Goal: Information Seeking & Learning: Learn about a topic

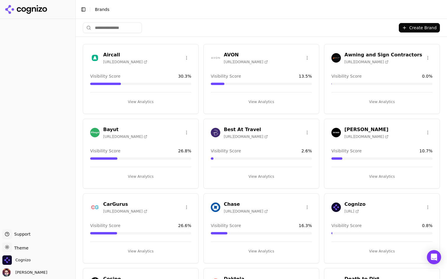
click at [130, 28] on input "search" at bounding box center [112, 27] width 59 height 11
click at [226, 31] on div "Create Brand" at bounding box center [261, 28] width 357 height 18
click at [162, 101] on button "View Analytics" at bounding box center [140, 101] width 101 height 9
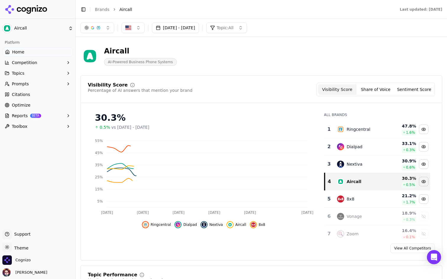
click at [56, 117] on button "Reports BETA" at bounding box center [37, 115] width 71 height 9
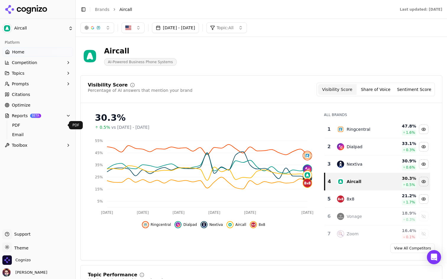
click at [42, 126] on span "PDF" at bounding box center [37, 125] width 51 height 6
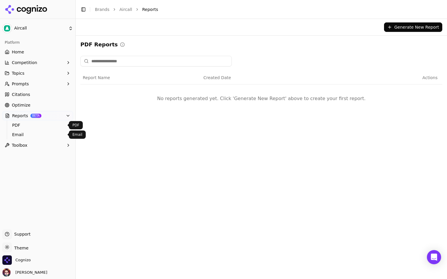
click at [29, 134] on span "Email" at bounding box center [37, 135] width 51 height 6
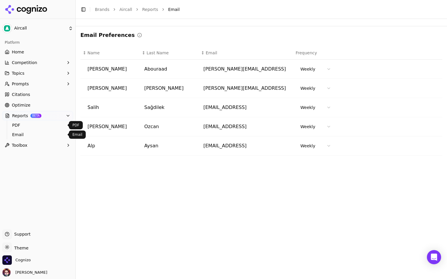
click at [39, 128] on link "PDF" at bounding box center [38, 125] width 56 height 8
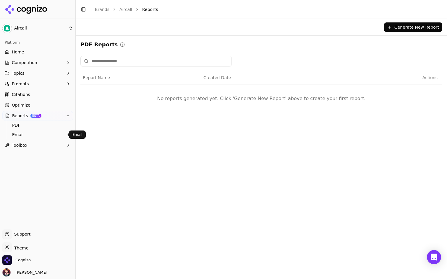
click at [34, 138] on link "Email" at bounding box center [38, 135] width 56 height 8
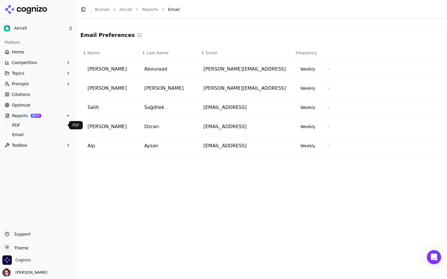
click at [40, 129] on link "PDF" at bounding box center [38, 125] width 56 height 8
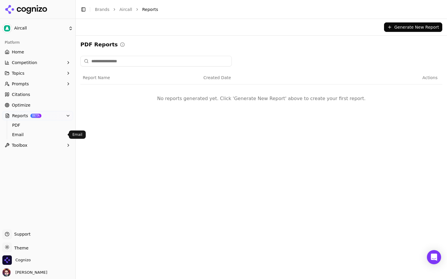
click at [37, 134] on span "Email" at bounding box center [37, 135] width 51 height 6
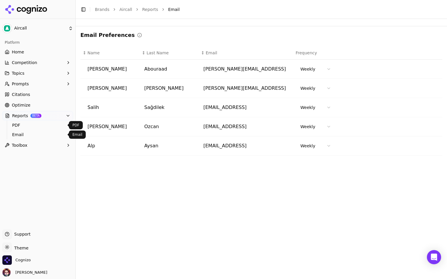
click at [42, 126] on span "PDF" at bounding box center [37, 125] width 51 height 6
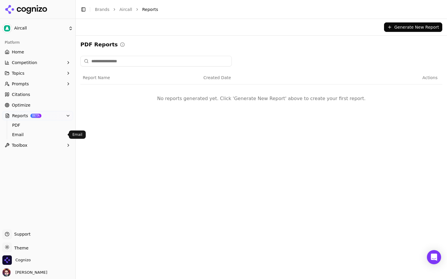
click at [39, 134] on span "Email" at bounding box center [37, 135] width 51 height 6
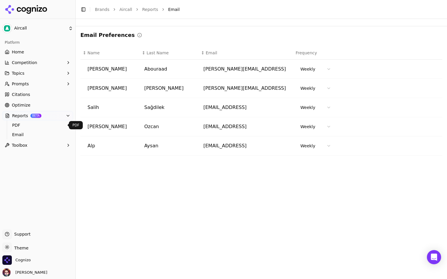
click at [42, 127] on span "PDF" at bounding box center [37, 125] width 51 height 6
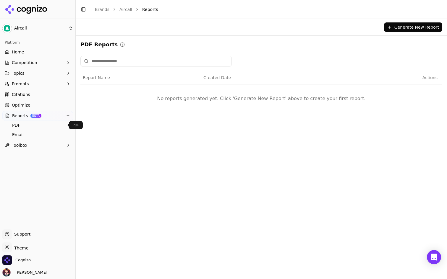
click at [43, 133] on span "Email" at bounding box center [37, 135] width 51 height 6
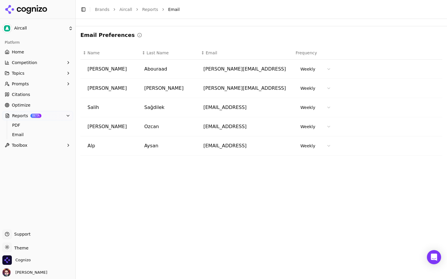
click at [45, 91] on link "Citations" at bounding box center [37, 94] width 71 height 9
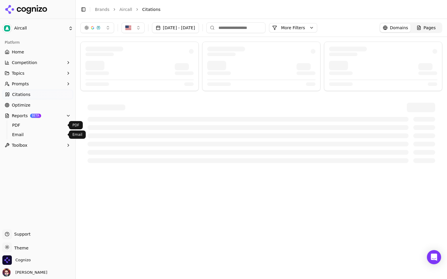
click at [34, 132] on span "Email" at bounding box center [37, 135] width 51 height 6
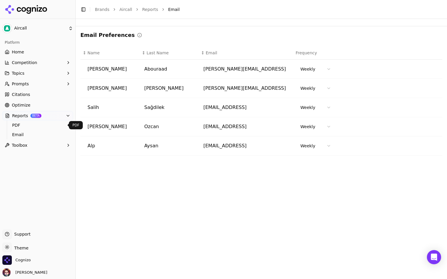
click at [45, 127] on span "PDF" at bounding box center [37, 125] width 51 height 6
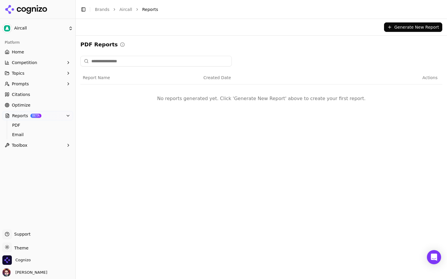
click at [48, 55] on link "Home" at bounding box center [37, 51] width 71 height 9
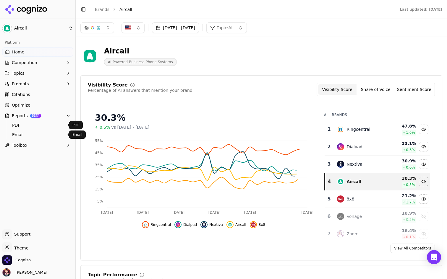
click at [35, 134] on span "Email" at bounding box center [37, 135] width 51 height 6
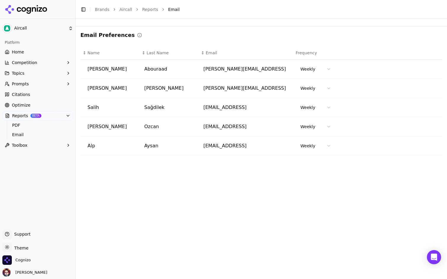
click at [35, 143] on button "Toolbox" at bounding box center [37, 145] width 71 height 9
click at [32, 154] on span "llms.txt Generator" at bounding box center [37, 155] width 51 height 6
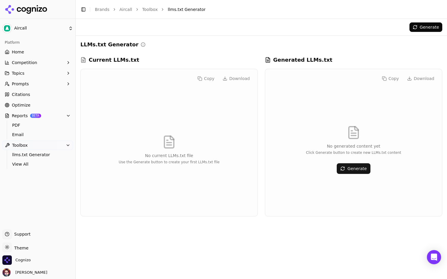
click at [51, 106] on link "Optimize" at bounding box center [37, 104] width 71 height 9
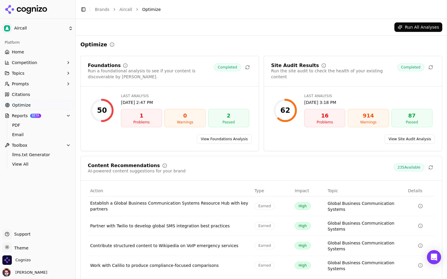
click at [34, 95] on link "Citations" at bounding box center [37, 94] width 71 height 9
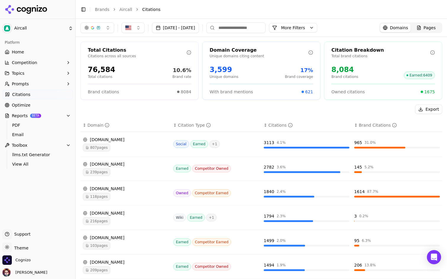
click at [44, 84] on button "Prompts" at bounding box center [37, 83] width 71 height 9
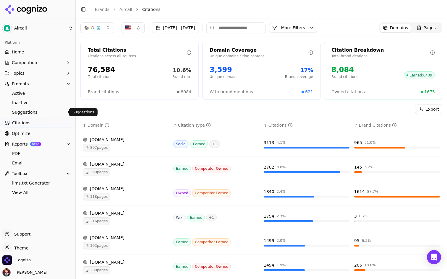
click at [26, 110] on span "Suggestions" at bounding box center [37, 112] width 51 height 6
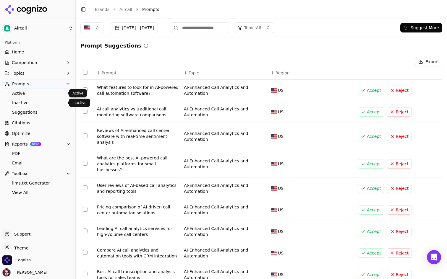
click at [42, 92] on span "Active" at bounding box center [37, 93] width 51 height 6
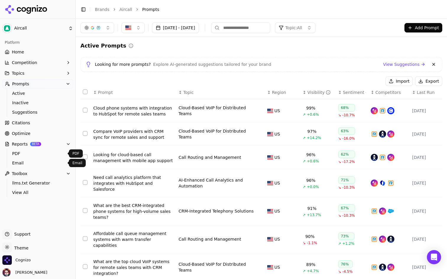
click at [51, 157] on link "PDF" at bounding box center [38, 153] width 56 height 8
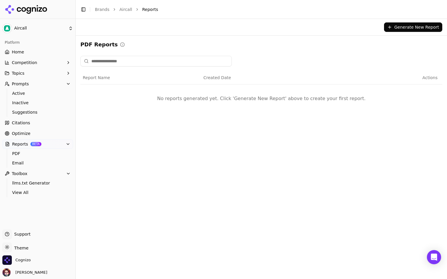
click at [403, 25] on button "Generate New Report" at bounding box center [413, 26] width 58 height 9
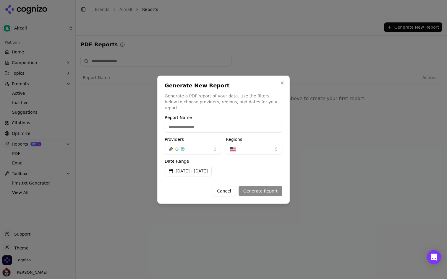
click at [209, 126] on input "Report Name" at bounding box center [224, 127] width 118 height 11
type input "****"
click at [269, 187] on button "Generate Report" at bounding box center [260, 191] width 44 height 11
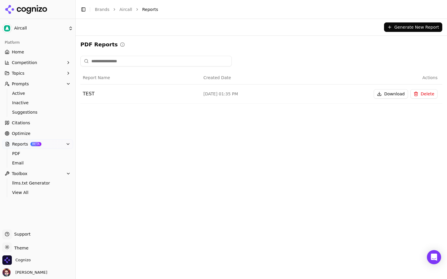
click at [392, 91] on button "Download" at bounding box center [390, 93] width 34 height 9
click at [46, 156] on span "PDF" at bounding box center [37, 154] width 51 height 6
click at [39, 162] on span "Email" at bounding box center [37, 163] width 51 height 6
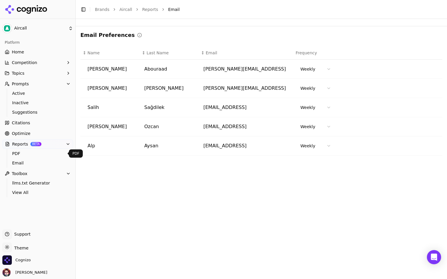
click at [48, 154] on span "PDF" at bounding box center [37, 154] width 51 height 6
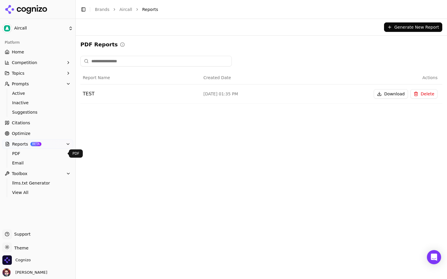
click at [163, 178] on div "Generate New Report PDF Reports Report Name Created Date Actions TEST Sep 18, 2…" at bounding box center [261, 149] width 371 height 260
click at [42, 157] on link "PDF" at bounding box center [38, 153] width 56 height 8
click at [47, 164] on span "Email" at bounding box center [37, 163] width 51 height 6
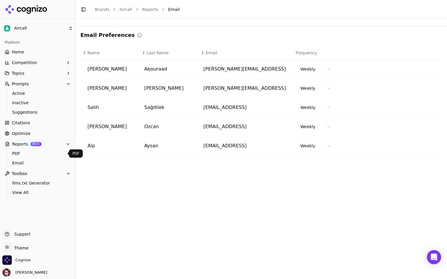
click at [56, 151] on span "PDF" at bounding box center [37, 154] width 51 height 6
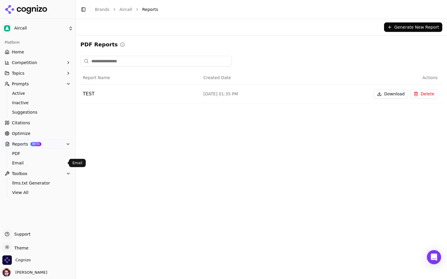
click at [48, 164] on span "Email" at bounding box center [37, 163] width 51 height 6
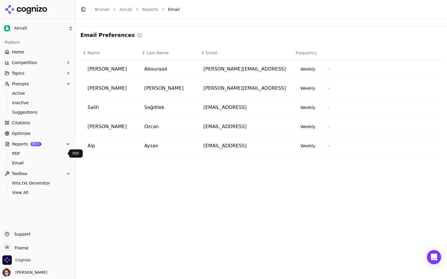
click at [51, 153] on span "PDF" at bounding box center [37, 154] width 51 height 6
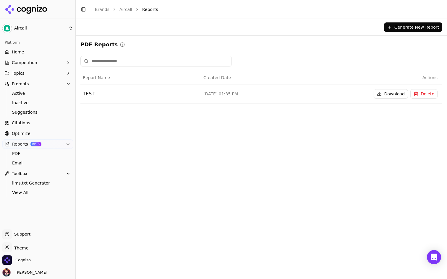
click at [52, 136] on link "Optimize" at bounding box center [37, 133] width 71 height 9
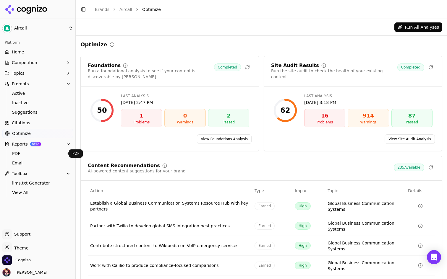
click at [46, 153] on span "PDF" at bounding box center [37, 154] width 51 height 6
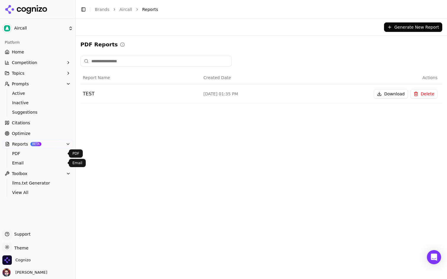
click at [49, 161] on span "Email" at bounding box center [37, 163] width 51 height 6
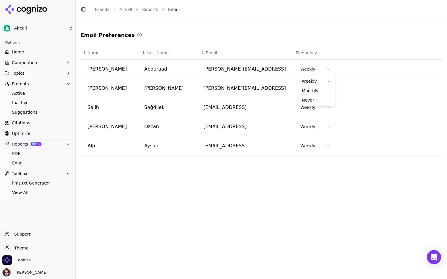
click at [319, 66] on html "Aircall Platform Home Competition Topics Prompts Active Inactive Suggestions Ci…" at bounding box center [223, 139] width 447 height 279
click at [329, 68] on html "Aircall Platform Home Competition Topics Prompts Active Inactive Suggestions Ci…" at bounding box center [223, 139] width 447 height 279
click at [176, 36] on div "Email Preferences" at bounding box center [261, 35] width 362 height 8
click at [45, 134] on link "Optimize" at bounding box center [37, 133] width 71 height 9
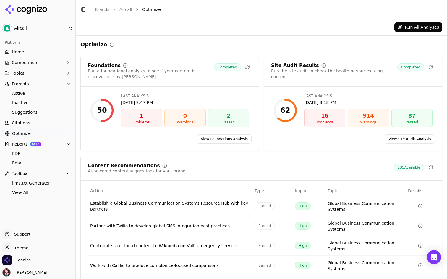
click at [39, 54] on link "Home" at bounding box center [37, 51] width 71 height 9
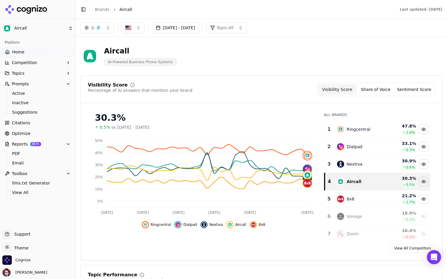
click at [53, 66] on button "Competition" at bounding box center [37, 62] width 71 height 9
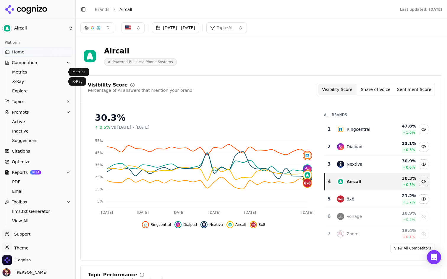
click at [46, 78] on link "X-Ray" at bounding box center [38, 81] width 56 height 8
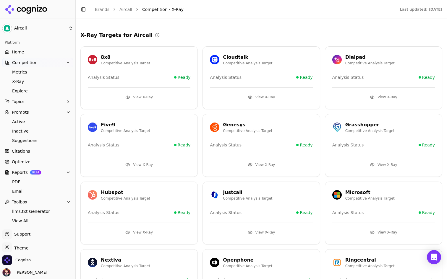
click at [51, 72] on span "Metrics" at bounding box center [37, 72] width 51 height 6
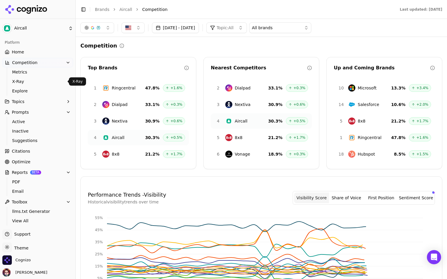
click at [45, 82] on span "X-Ray" at bounding box center [37, 82] width 51 height 6
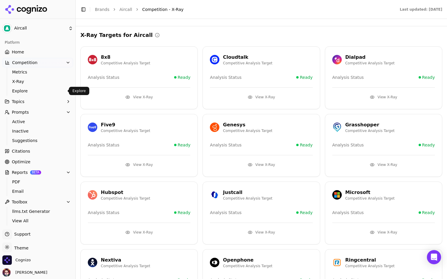
click at [42, 93] on span "Explore" at bounding box center [37, 91] width 51 height 6
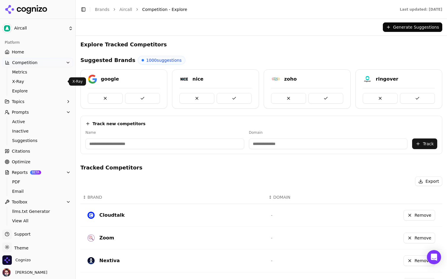
click at [52, 82] on span "X-Ray" at bounding box center [37, 82] width 51 height 6
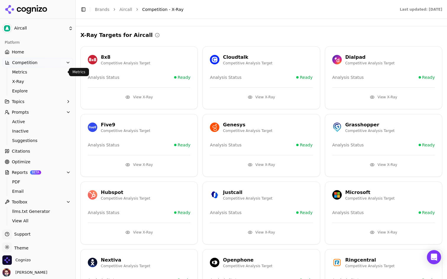
click at [56, 72] on span "Metrics" at bounding box center [37, 72] width 51 height 6
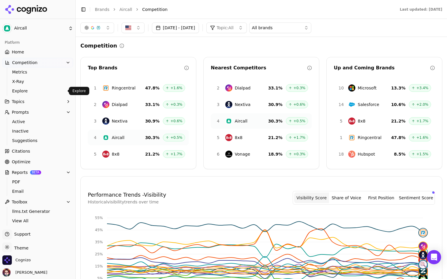
click at [49, 92] on span "Explore" at bounding box center [37, 91] width 51 height 6
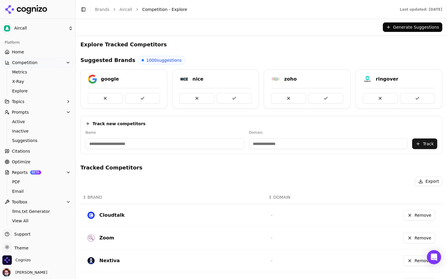
click at [42, 104] on button "Topics" at bounding box center [37, 101] width 71 height 9
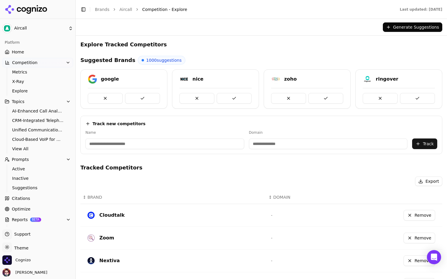
click at [42, 104] on button "Topics" at bounding box center [37, 101] width 71 height 9
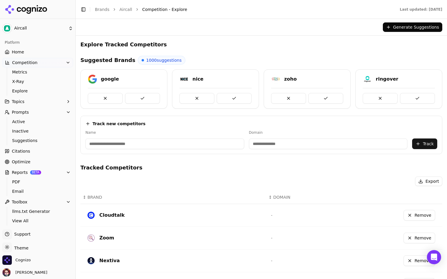
click at [128, 44] on h2 "Explore Tracked Competitors" at bounding box center [123, 44] width 86 height 8
click at [175, 38] on div "Explore Tracked Competitors Suggested Brands 1000 suggestions google nice zoho …" at bounding box center [261, 243] width 371 height 415
click at [174, 45] on div "Explore Tracked Competitors" at bounding box center [261, 44] width 362 height 8
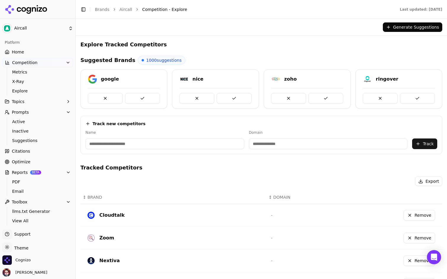
click at [38, 51] on link "Home" at bounding box center [37, 51] width 71 height 9
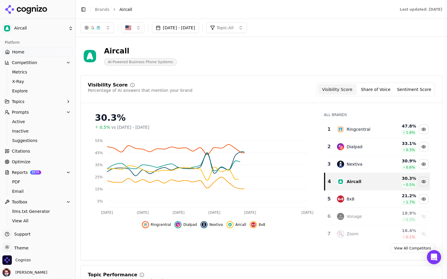
click at [117, 53] on div "Aircall" at bounding box center [140, 50] width 73 height 9
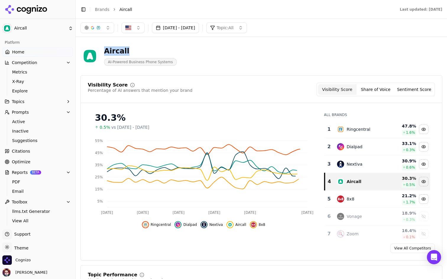
click at [117, 53] on div "Aircall" at bounding box center [140, 50] width 73 height 9
click at [147, 46] on div "Aircall" at bounding box center [140, 50] width 73 height 9
click at [37, 72] on span "Metrics" at bounding box center [37, 72] width 51 height 6
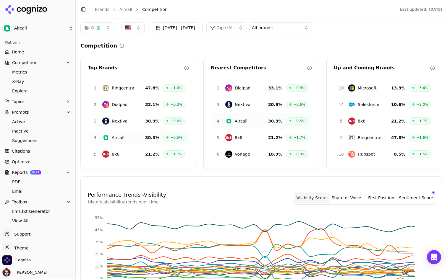
click at [44, 48] on link "Home" at bounding box center [37, 51] width 71 height 9
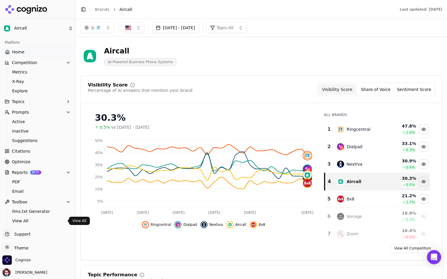
click at [18, 247] on html "Aircall Platform Home Competition Metrics X-Ray Explore Topics Prompts Active I…" at bounding box center [223, 139] width 447 height 279
click at [31, 225] on div "Dark" at bounding box center [21, 225] width 35 height 9
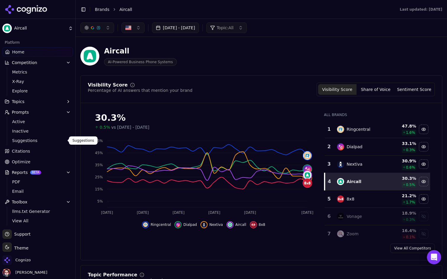
click at [55, 143] on span "Suggestions" at bounding box center [37, 141] width 51 height 6
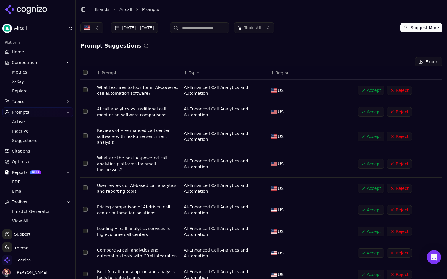
click at [47, 161] on link "Optimize" at bounding box center [37, 161] width 71 height 9
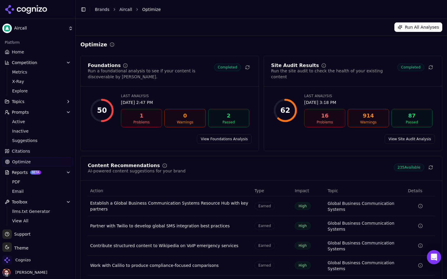
click at [53, 178] on ul "PDF Email" at bounding box center [38, 186] width 62 height 19
click at [54, 180] on span "PDF" at bounding box center [37, 182] width 51 height 6
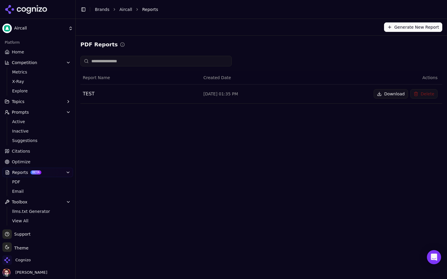
click at [47, 151] on link "Citations" at bounding box center [37, 151] width 71 height 9
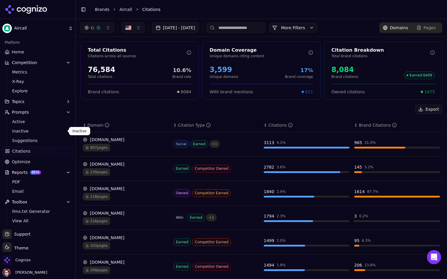
click at [48, 134] on span "Inactive" at bounding box center [37, 131] width 51 height 6
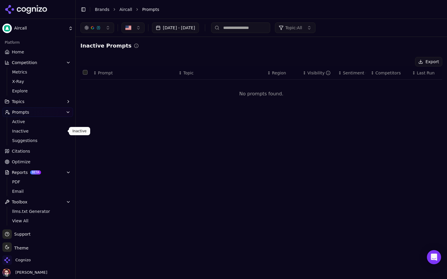
click at [234, 123] on div "Aug 19, 2025 - Sep 18, 2025 Topic: All Inactive Prompts Export ↕ Prompt ↕ Topic…" at bounding box center [261, 149] width 371 height 260
click at [35, 131] on span "Inactive" at bounding box center [37, 131] width 51 height 6
click at [35, 126] on ul "Active Inactive Suggestions" at bounding box center [38, 131] width 62 height 28
click at [35, 122] on span "Active" at bounding box center [37, 122] width 51 height 6
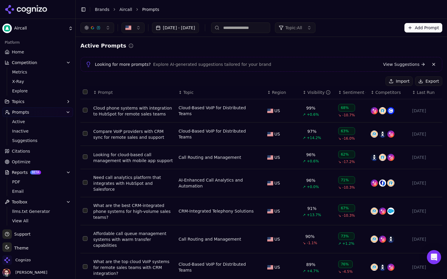
click at [433, 62] on button at bounding box center [433, 64] width 7 height 7
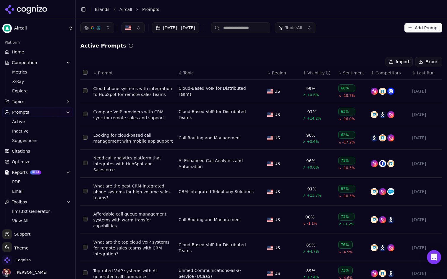
click at [414, 27] on button "Add Prompt" at bounding box center [423, 27] width 38 height 9
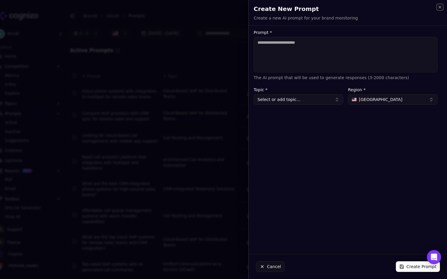
click at [441, 7] on icon "button" at bounding box center [439, 7] width 5 height 5
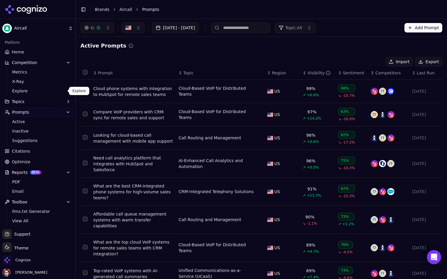
click at [37, 90] on span "Explore" at bounding box center [37, 91] width 51 height 6
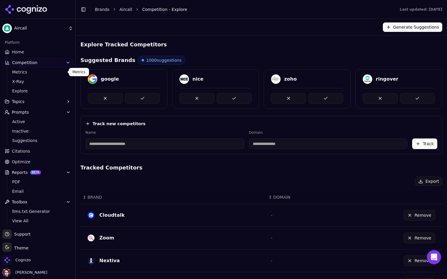
click at [41, 72] on span "Metrics" at bounding box center [37, 72] width 51 height 6
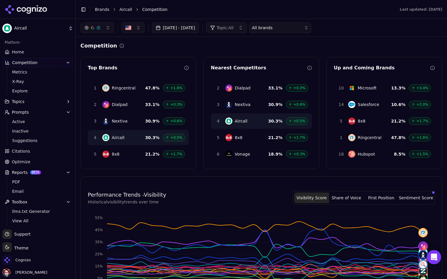
click at [30, 54] on link "Home" at bounding box center [37, 51] width 71 height 9
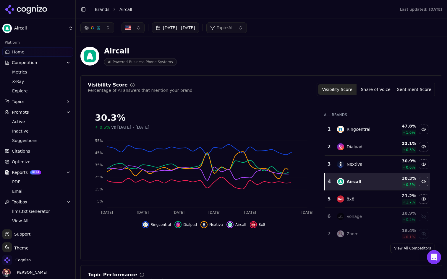
click at [107, 33] on div "Aug 19, 2025 - Sep 18, 2025 Topic: All" at bounding box center [261, 28] width 371 height 18
click at [107, 32] on button "button" at bounding box center [97, 27] width 34 height 11
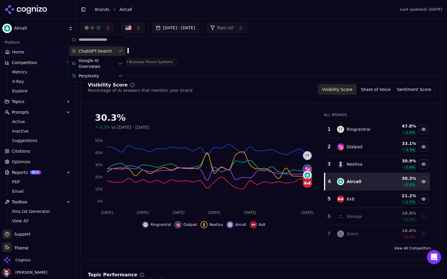
click at [107, 32] on button "button" at bounding box center [97, 27] width 34 height 11
click at [41, 184] on span "PDF" at bounding box center [37, 182] width 51 height 6
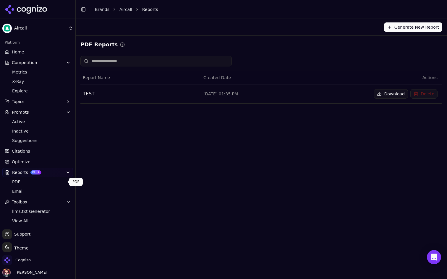
click at [31, 134] on link "Inactive" at bounding box center [38, 131] width 56 height 8
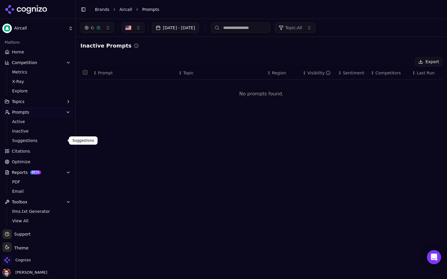
click at [32, 139] on span "Suggestions" at bounding box center [37, 141] width 51 height 6
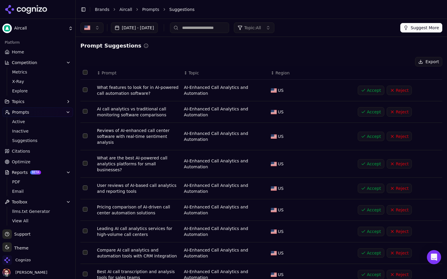
click at [35, 53] on link "Home" at bounding box center [37, 51] width 71 height 9
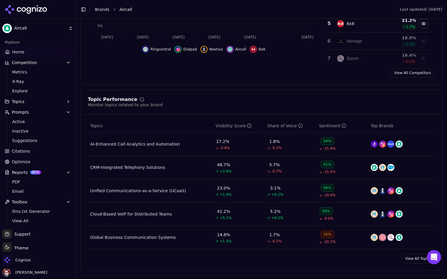
scroll to position [190, 0]
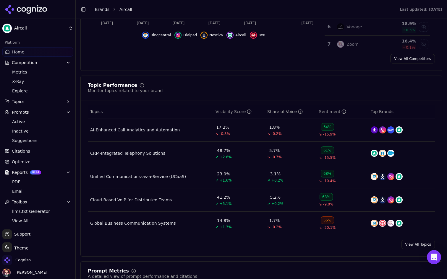
click at [147, 130] on div "AI-Enhanced Call Analytics and Automation" at bounding box center [134, 130] width 89 height 6
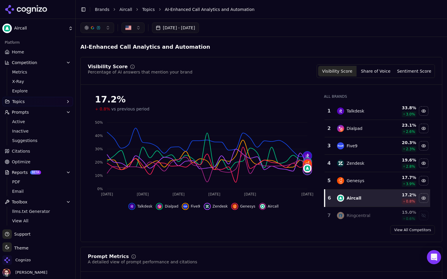
click at [39, 52] on link "Home" at bounding box center [37, 51] width 71 height 9
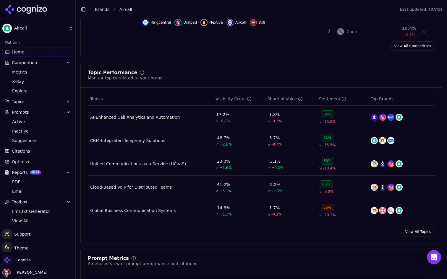
scroll to position [203, 0]
click at [418, 229] on link "View All Topics" at bounding box center [417, 231] width 33 height 9
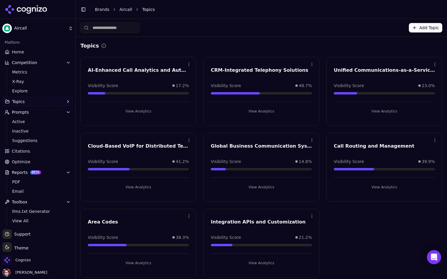
click at [314, 140] on html "Aircall Platform Home Competition Metrics X-Ray Explore Topics Prompts Active I…" at bounding box center [223, 139] width 447 height 279
click at [37, 69] on span "Metrics" at bounding box center [37, 72] width 51 height 6
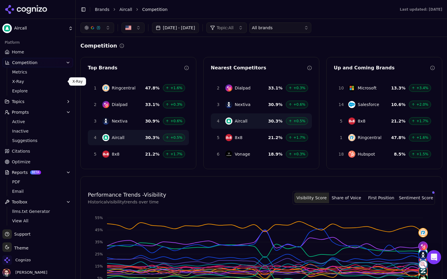
click at [51, 49] on link "Home" at bounding box center [37, 51] width 71 height 9
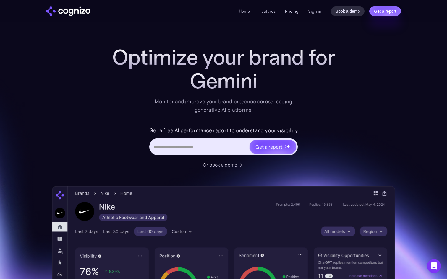
click at [296, 9] on link "Pricing" at bounding box center [292, 11] width 14 height 5
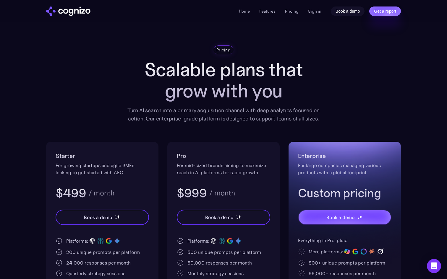
click at [352, 12] on link "Book a demo" at bounding box center [348, 10] width 34 height 9
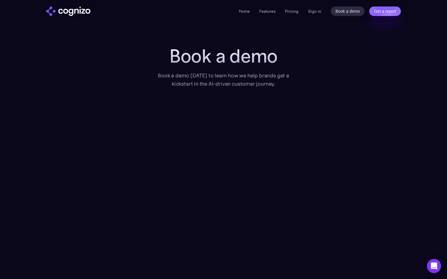
click at [38, 93] on section "Book a demo Book a demo [DATE] to learn how we help brands get a kickstart in t…" at bounding box center [223, 172] width 447 height 255
